Goal: Task Accomplishment & Management: Manage account settings

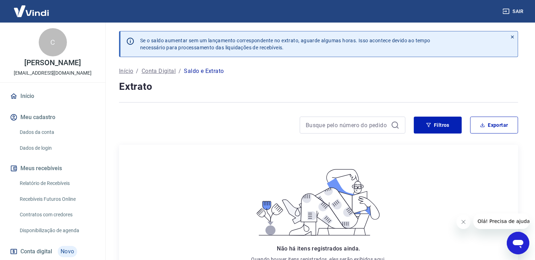
click at [47, 45] on div "C" at bounding box center [53, 42] width 28 height 28
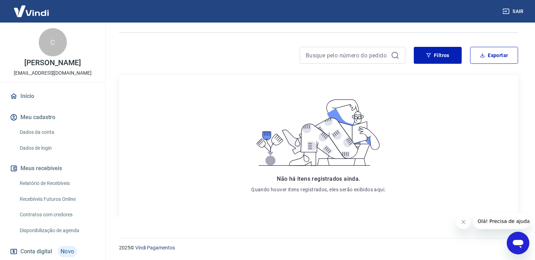
scroll to position [35, 0]
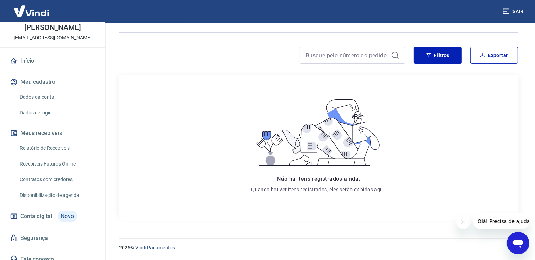
click at [31, 94] on link "Dados da conta" at bounding box center [57, 97] width 80 height 14
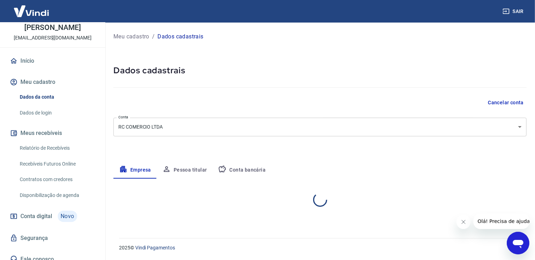
select select "SP"
select select "business"
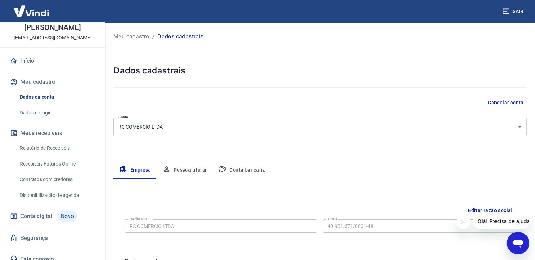
click at [182, 166] on button "Pessoa titular" at bounding box center [185, 170] width 56 height 17
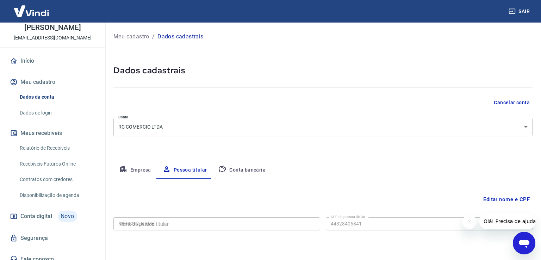
type input "443.284.068-41"
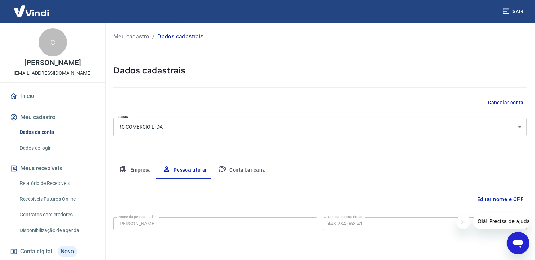
click at [42, 40] on div "C" at bounding box center [53, 42] width 28 height 28
click at [32, 119] on button "Meu cadastro" at bounding box center [52, 116] width 88 height 15
